Goal: Task Accomplishment & Management: Manage account settings

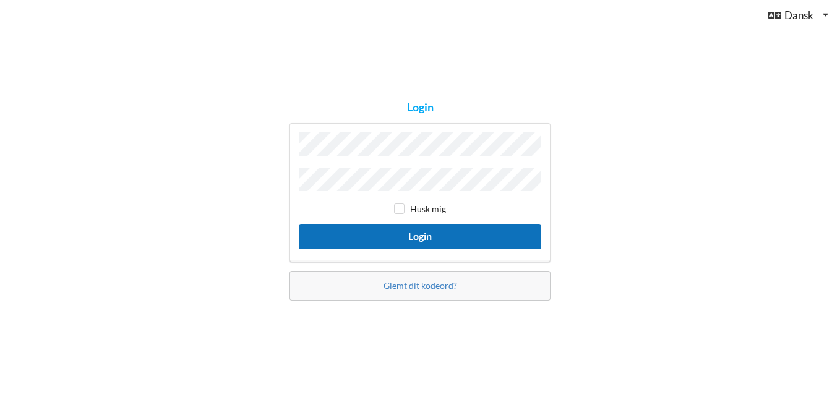
click at [479, 240] on button "Login" at bounding box center [420, 236] width 242 height 25
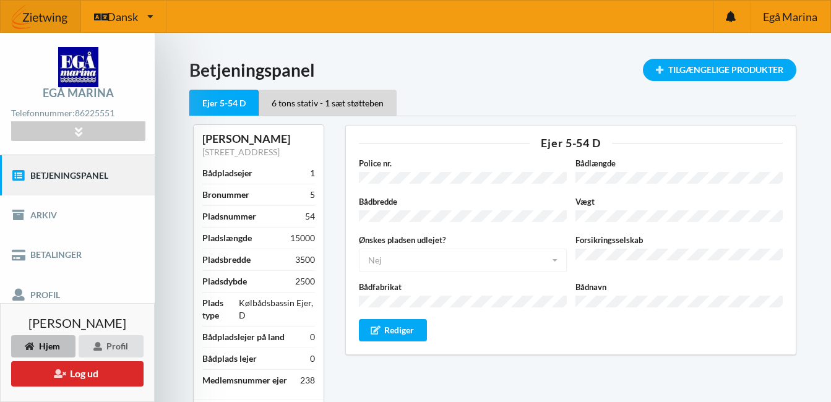
click at [0, 211] on html "Dansk Engelsk [GEOGRAPHIC_DATA] Telefonnummer: [PHONE_NUMBER] [STREET_ADDRESS] …" at bounding box center [415, 201] width 831 height 402
click at [1, 276] on link "Profil" at bounding box center [77, 295] width 155 height 40
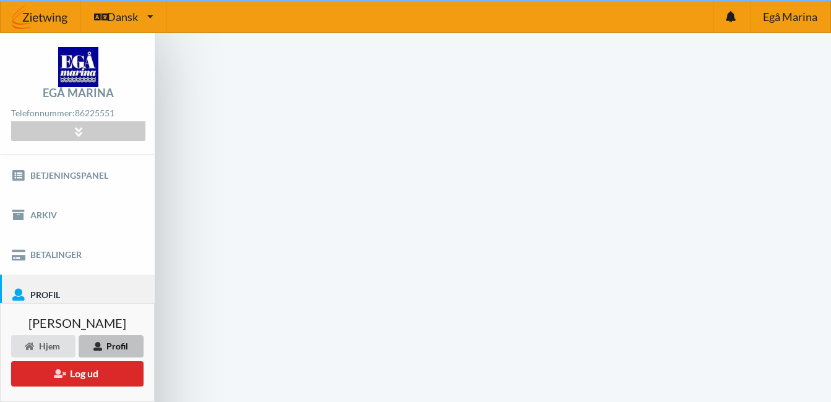
click at [1, 276] on link "Profil" at bounding box center [77, 295] width 155 height 40
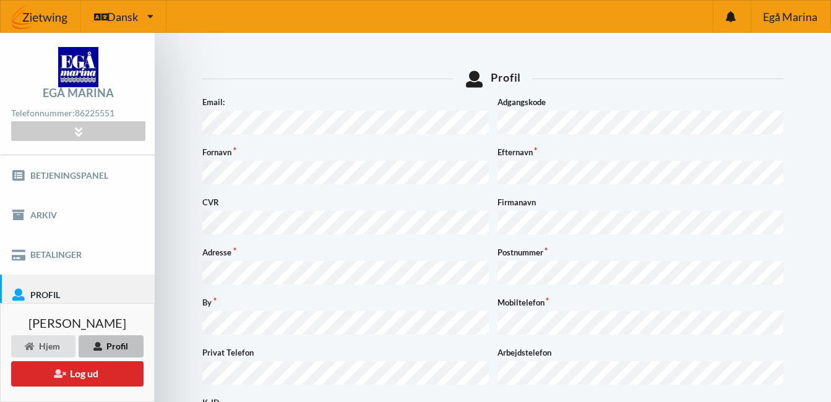
click at [1, 303] on div "[PERSON_NAME] Hjem Profil Log ud" at bounding box center [77, 352] width 155 height 99
click at [0, 303] on div "[PERSON_NAME] Hjem Profil Log ud" at bounding box center [77, 352] width 155 height 99
click at [0, 265] on html "Dansk Engelsk [GEOGRAPHIC_DATA] Telefonnummer: [PHONE_NUMBER] [STREET_ADDRESS] …" at bounding box center [415, 201] width 831 height 402
click at [0, 253] on html "Dansk Engelsk [GEOGRAPHIC_DATA] Telefonnummer: [PHONE_NUMBER] [STREET_ADDRESS] …" at bounding box center [415, 201] width 831 height 402
click at [1, 303] on div "[PERSON_NAME] Hjem Profil Log ud" at bounding box center [77, 352] width 155 height 99
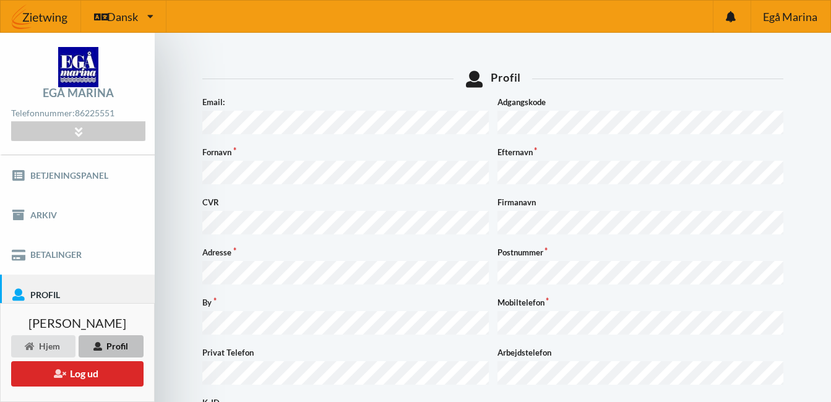
click at [1, 327] on div "[PERSON_NAME] Hjem Profil Log ud" at bounding box center [77, 352] width 155 height 99
click at [0, 243] on html "Dansk Engelsk Dansk Egå Marina Egå Marina Telefonnummer: 86225551 Egå Havvej 35…" at bounding box center [415, 201] width 831 height 402
click at [0, 208] on html "Dansk Engelsk Dansk Egå Marina Egå Marina Telefonnummer: 86225551 Egå Havvej 35…" at bounding box center [415, 201] width 831 height 402
click at [0, 197] on html "Dansk Engelsk Dansk Egå Marina Egå Marina Telefonnummer: 86225551 Egå Havvej 35…" at bounding box center [415, 201] width 831 height 402
click at [0, 255] on html "Dansk Engelsk Dansk Egå Marina Egå Marina Telefonnummer: 86225551 Egå Havvej 35…" at bounding box center [415, 201] width 831 height 402
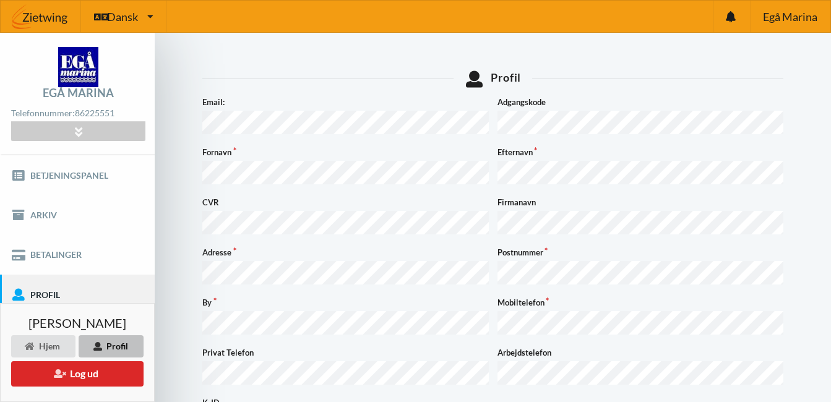
click at [69, 285] on link "Profil" at bounding box center [77, 295] width 155 height 40
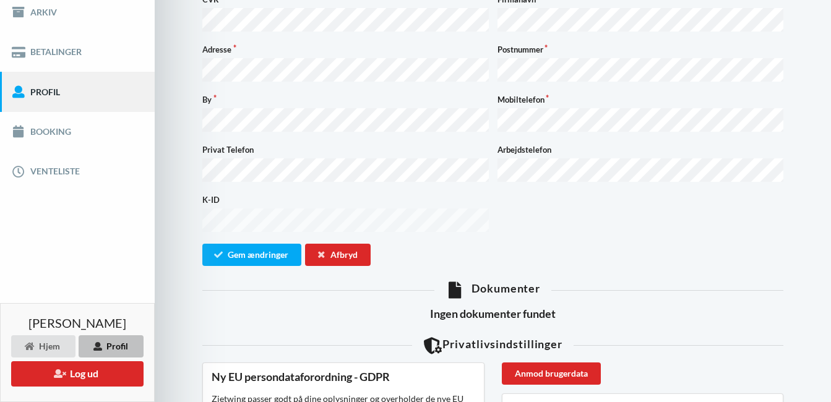
scroll to position [178, 0]
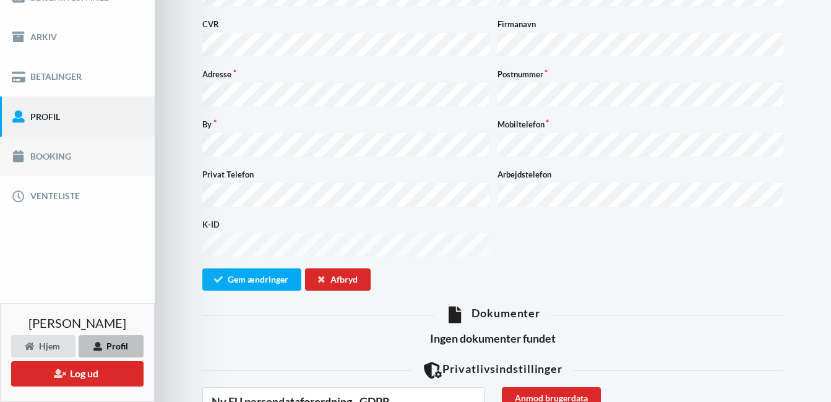
click at [66, 153] on link "Booking" at bounding box center [77, 157] width 155 height 40
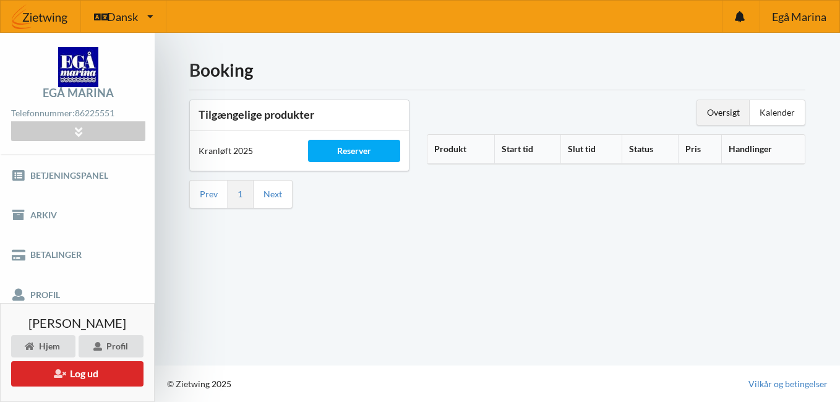
click at [438, 150] on th "Produkt" at bounding box center [460, 149] width 67 height 29
click at [439, 150] on th "Produkt" at bounding box center [467, 149] width 81 height 29
click at [335, 147] on div "Reserver" at bounding box center [354, 151] width 92 height 22
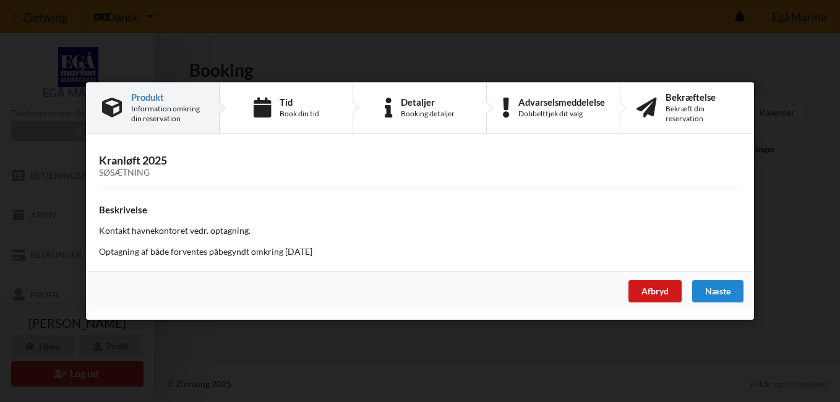
click at [644, 293] on div "Afbryd" at bounding box center [654, 291] width 53 height 22
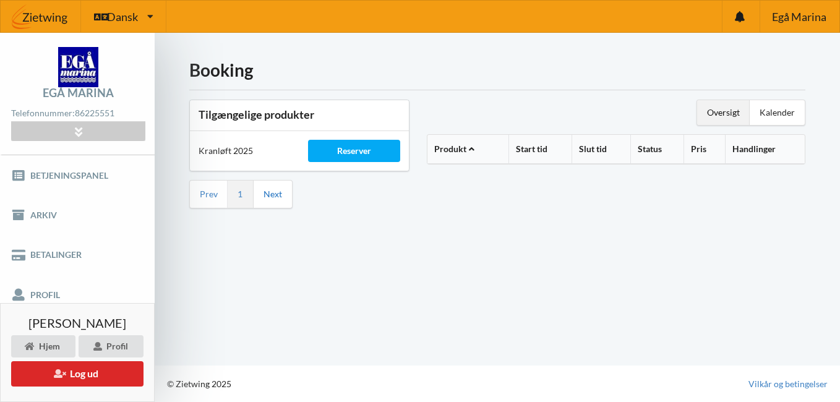
click at [272, 197] on link "Next" at bounding box center [272, 194] width 19 height 11
click at [83, 174] on link "Betjeningspanel" at bounding box center [77, 175] width 155 height 40
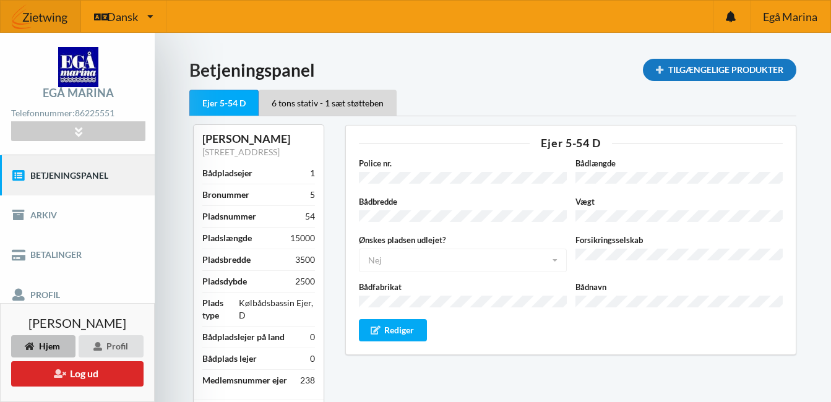
click at [698, 67] on div "Tilgængelige Produkter" at bounding box center [719, 70] width 153 height 22
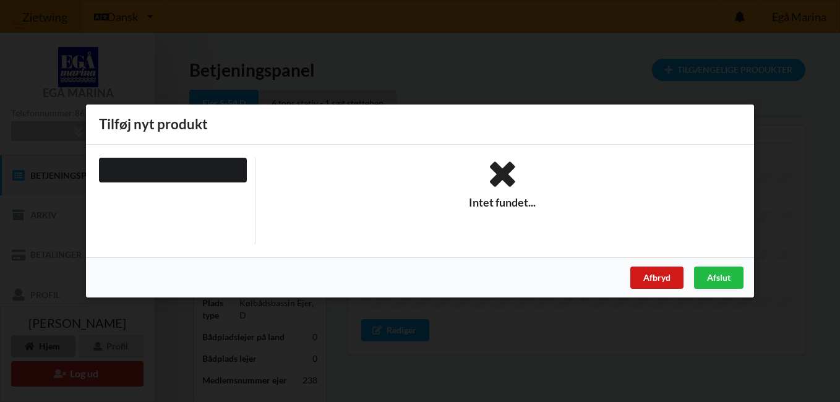
click at [653, 276] on div "Afbryd" at bounding box center [656, 278] width 53 height 22
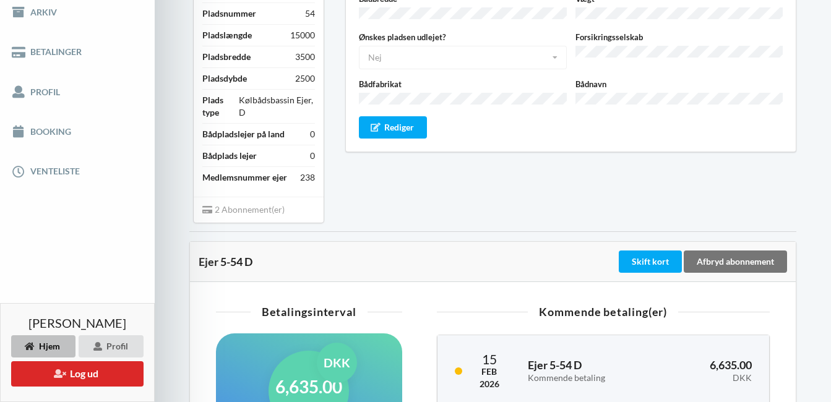
scroll to position [178, 0]
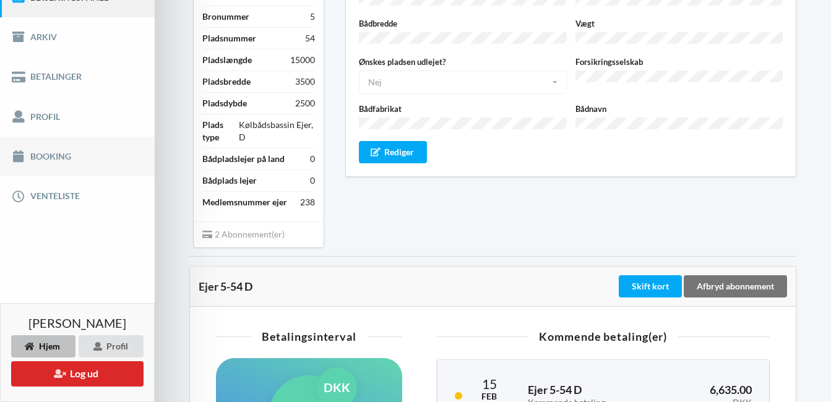
click at [59, 154] on link "Booking" at bounding box center [77, 157] width 155 height 40
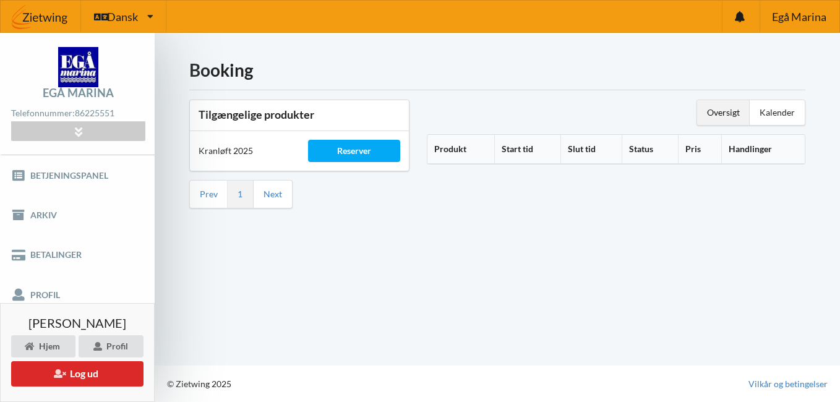
click at [452, 149] on th "Produkt" at bounding box center [460, 149] width 67 height 29
click at [472, 146] on icon at bounding box center [471, 147] width 11 height 9
click at [721, 115] on div "Oversigt" at bounding box center [723, 112] width 53 height 25
click at [58, 215] on link "Arkiv" at bounding box center [77, 215] width 155 height 40
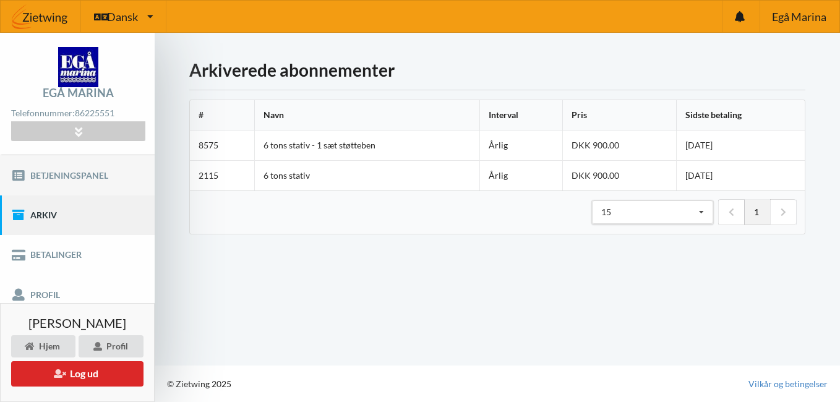
click at [85, 171] on link "Betjeningspanel" at bounding box center [77, 175] width 155 height 40
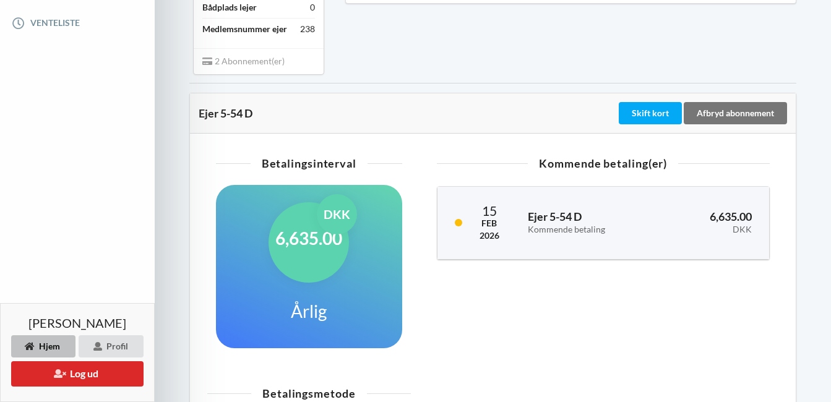
scroll to position [615, 0]
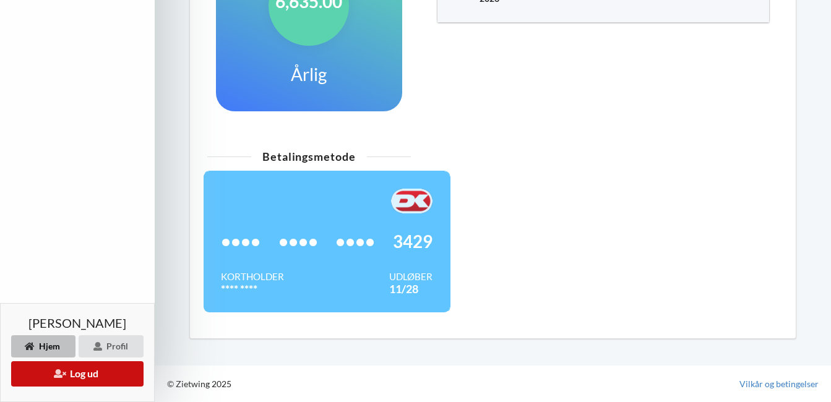
click at [93, 374] on button "Log ud" at bounding box center [77, 373] width 132 height 25
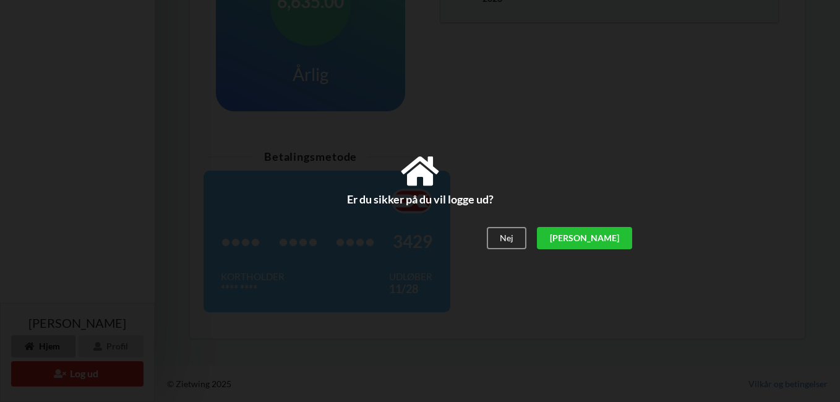
click at [630, 235] on div "[PERSON_NAME]" at bounding box center [584, 239] width 95 height 22
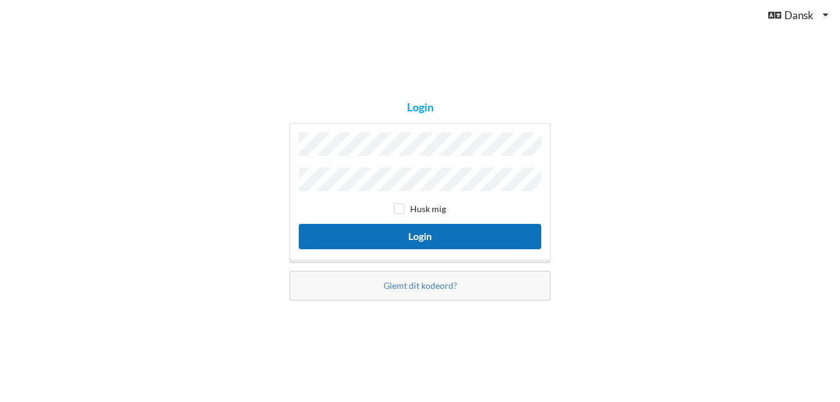
click at [489, 240] on button "Login" at bounding box center [420, 236] width 242 height 25
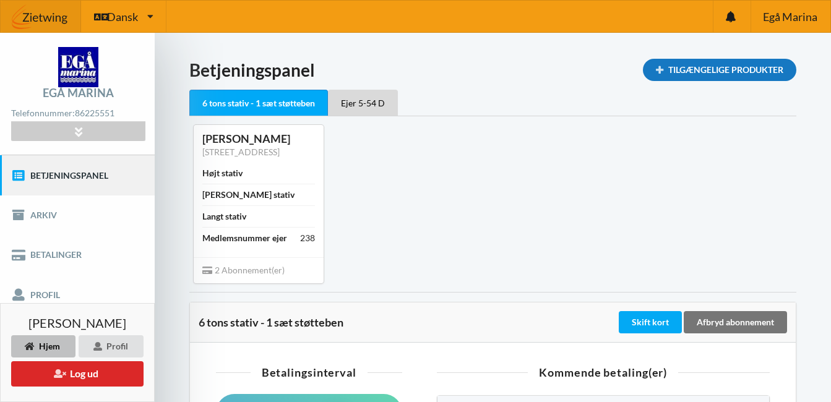
click at [677, 72] on div "Tilgængelige Produkter" at bounding box center [719, 70] width 153 height 22
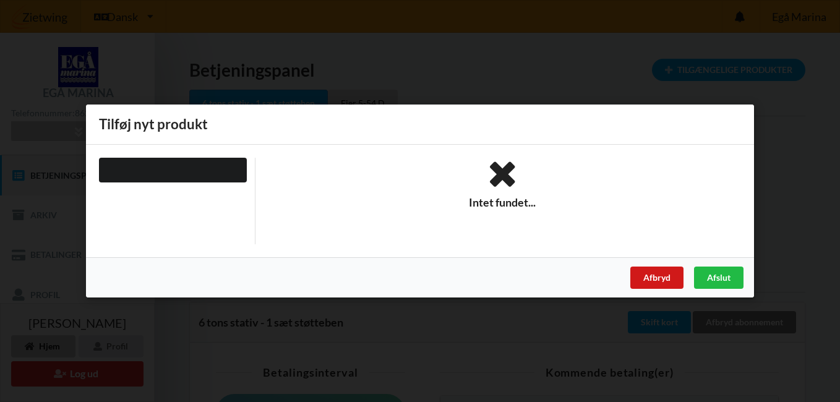
click at [660, 278] on div "Afbryd" at bounding box center [656, 278] width 53 height 22
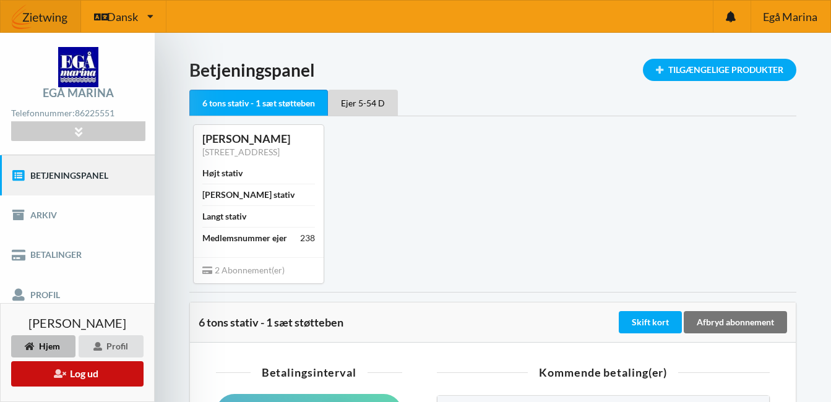
click at [100, 378] on button "Log ud" at bounding box center [77, 373] width 132 height 25
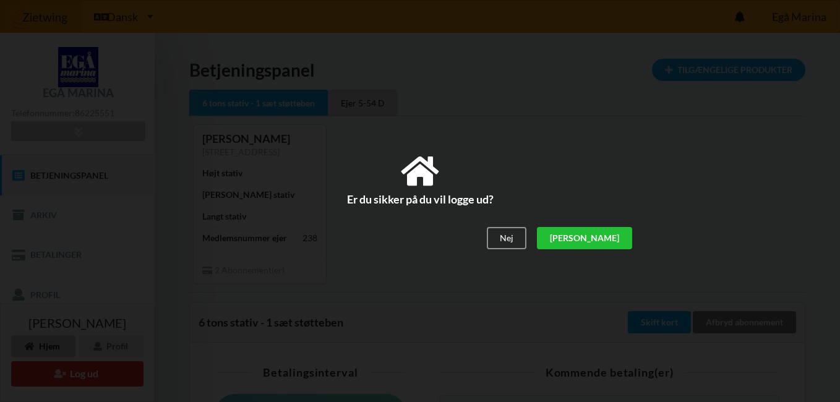
click at [622, 236] on div "[PERSON_NAME]" at bounding box center [584, 239] width 95 height 22
